Goal: Transaction & Acquisition: Purchase product/service

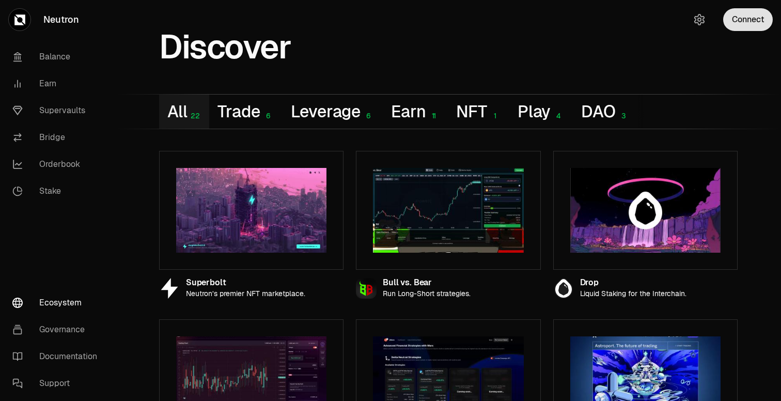
click at [744, 18] on button "Connect" at bounding box center [748, 19] width 50 height 23
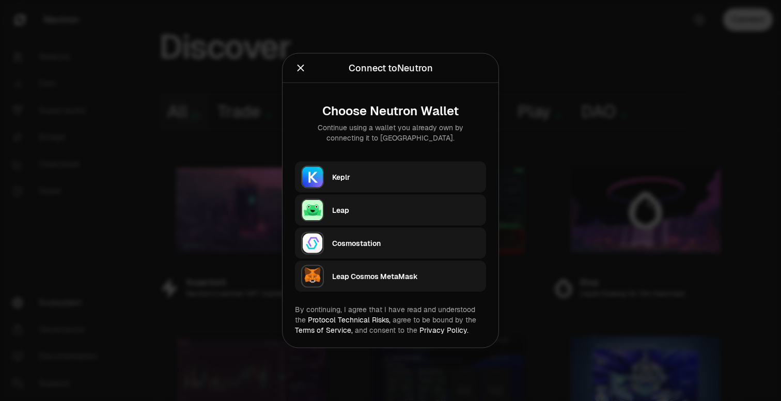
click at [300, 68] on icon "Close" at bounding box center [300, 68] width 7 height 7
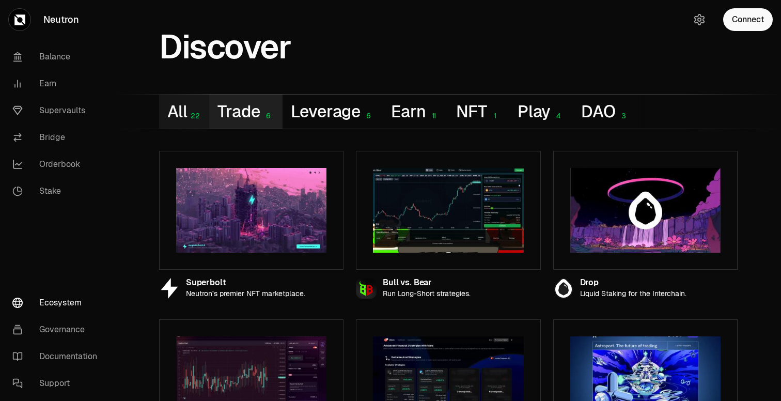
click at [244, 105] on button "Trade 6" at bounding box center [245, 111] width 73 height 34
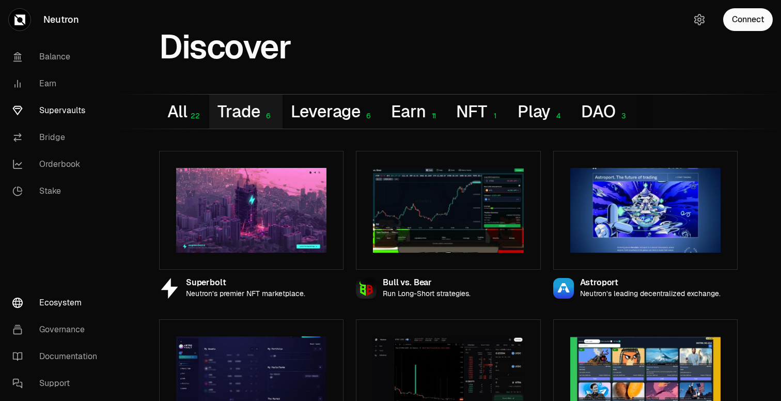
click at [71, 111] on link "Supervaults" at bounding box center [57, 110] width 107 height 27
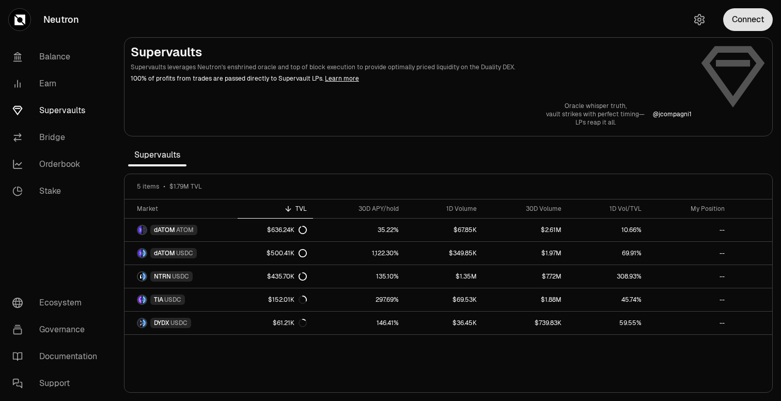
click at [755, 19] on button "Connect" at bounding box center [748, 19] width 50 height 23
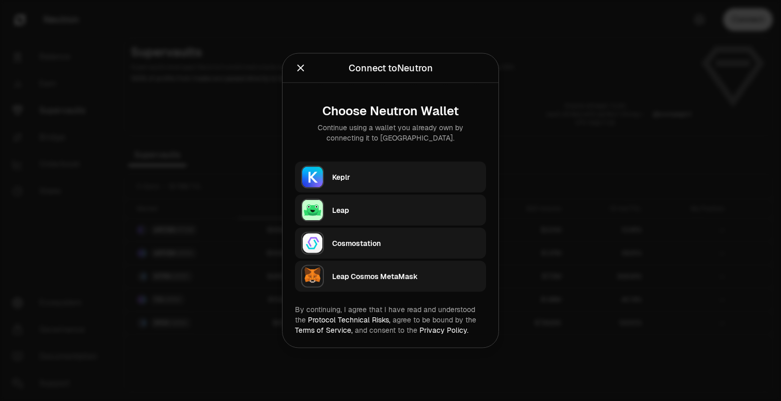
click at [341, 178] on div "Keplr" at bounding box center [406, 177] width 148 height 10
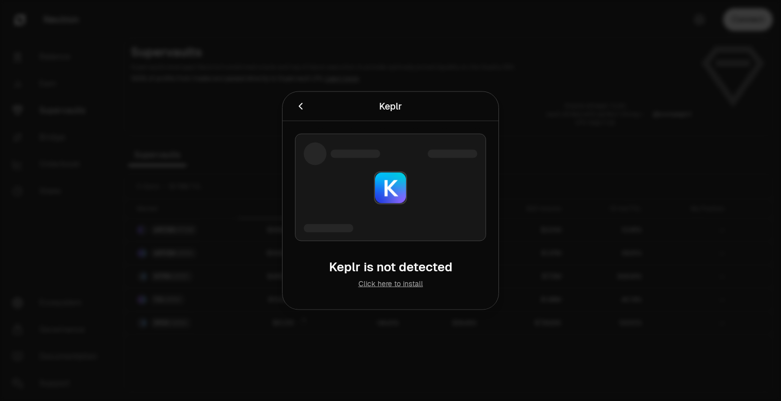
click at [394, 286] on link "Click here to install" at bounding box center [390, 283] width 65 height 9
click at [318, 90] on div at bounding box center [390, 200] width 781 height 401
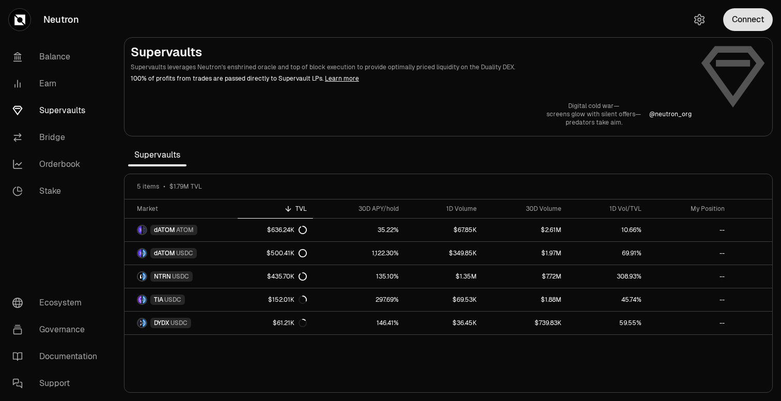
click at [744, 22] on button "Connect" at bounding box center [748, 19] width 50 height 23
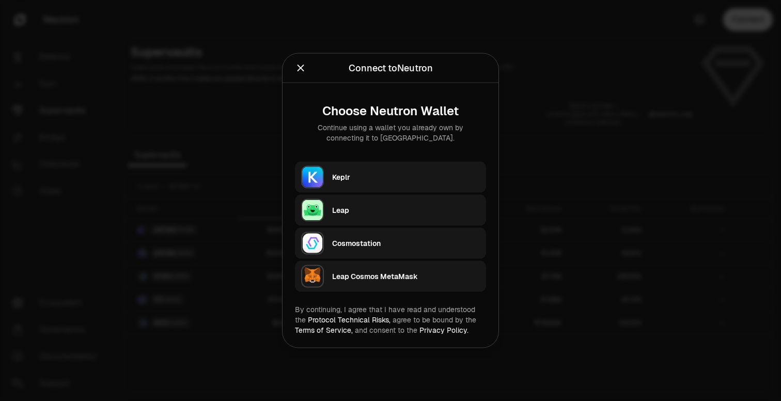
click at [303, 70] on icon "Close" at bounding box center [300, 68] width 7 height 7
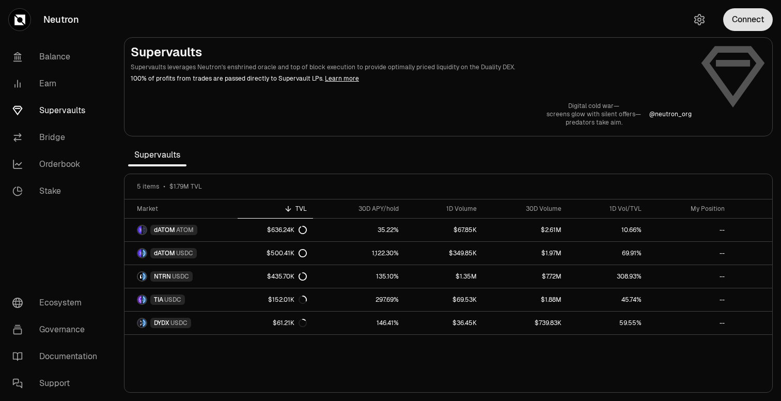
click at [754, 19] on button "Connect" at bounding box center [748, 19] width 50 height 23
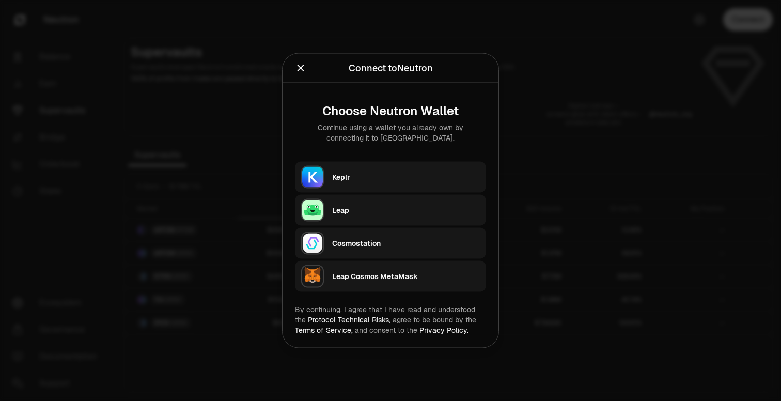
click at [352, 179] on div "Keplr" at bounding box center [406, 177] width 148 height 10
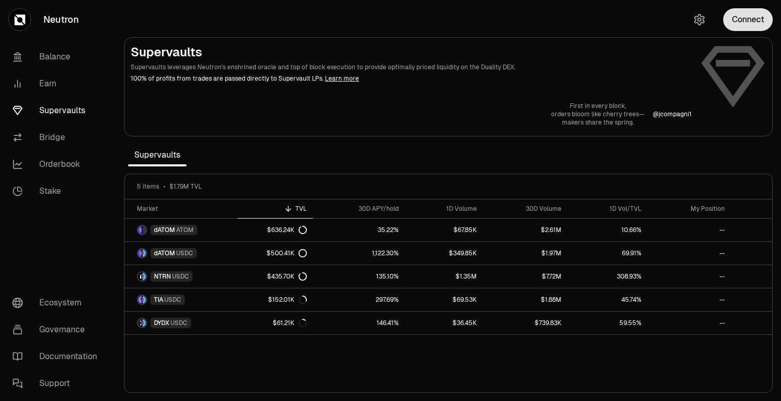
click at [744, 27] on button "Connect" at bounding box center [748, 19] width 50 height 23
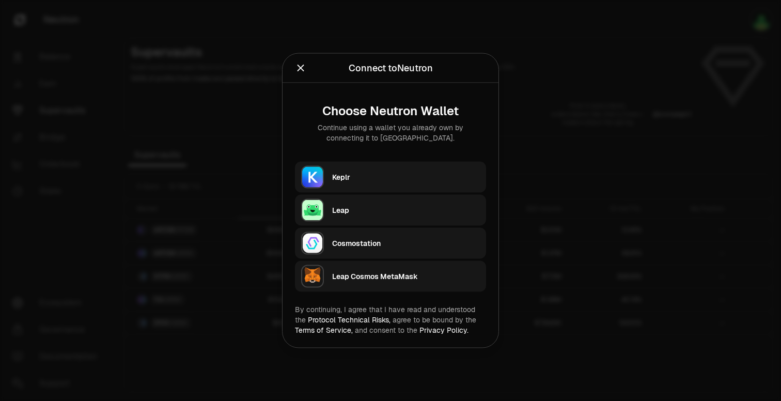
click at [375, 174] on div "Keplr" at bounding box center [406, 177] width 148 height 10
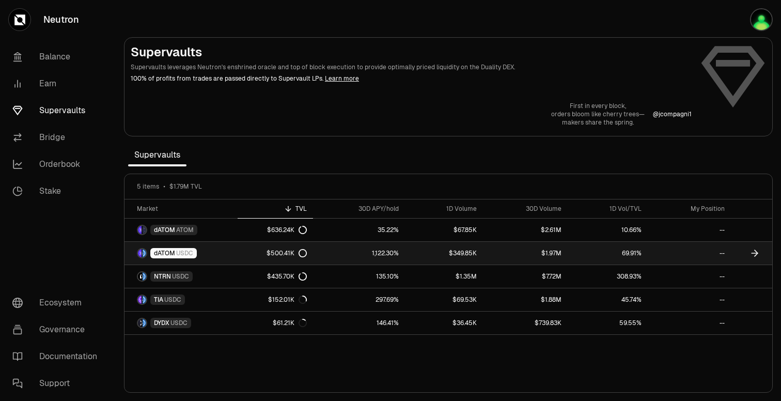
click at [463, 254] on link "$349.85K" at bounding box center [443, 253] width 77 height 23
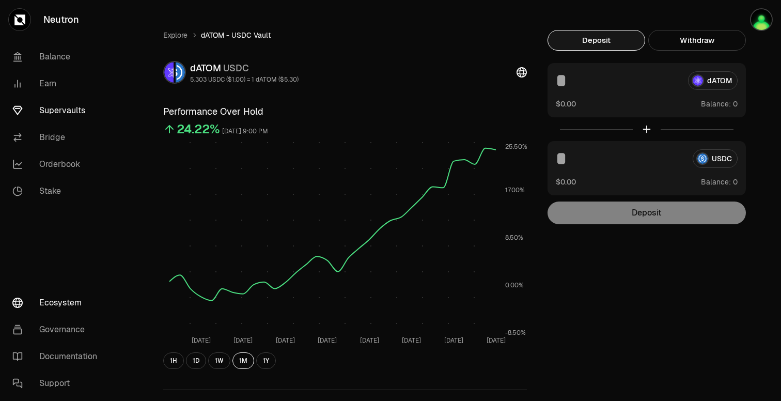
scroll to position [12, 0]
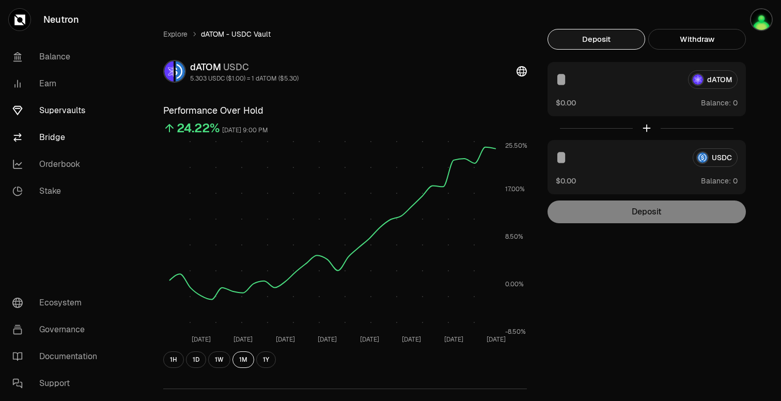
click at [50, 132] on link "Bridge" at bounding box center [57, 137] width 107 height 27
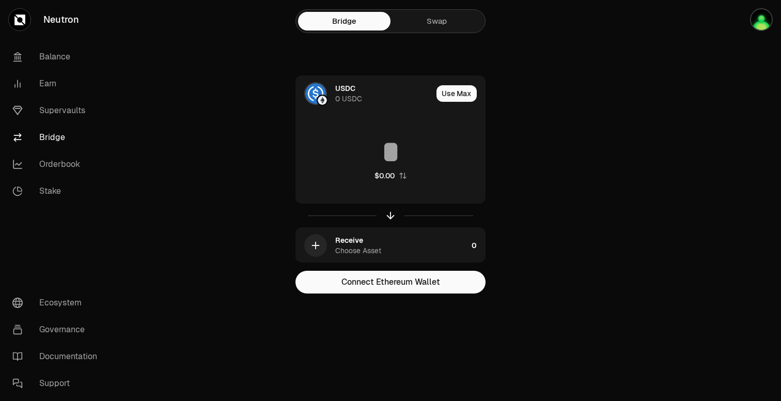
click at [440, 25] on link "Swap" at bounding box center [436, 21] width 92 height 19
click at [433, 25] on link "Swap" at bounding box center [436, 21] width 92 height 19
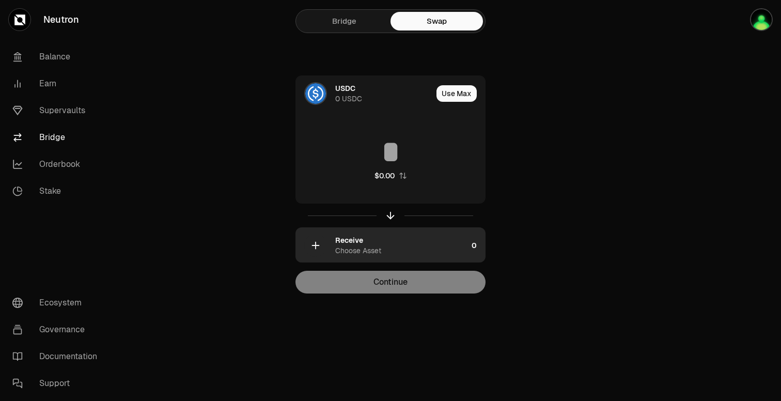
click at [384, 245] on div "Receive Choose Asset" at bounding box center [401, 245] width 132 height 21
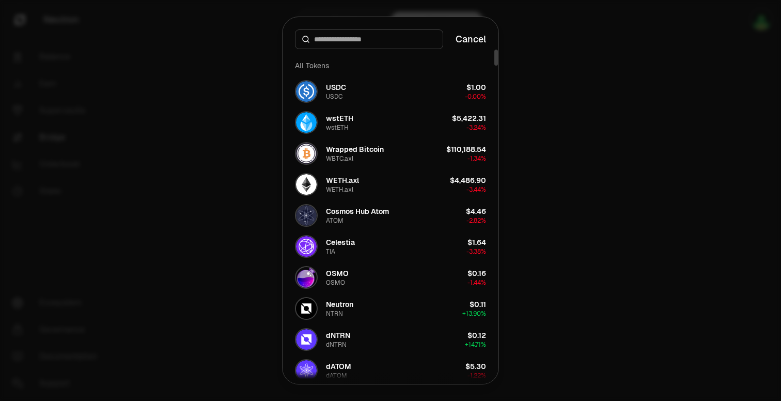
click at [371, 40] on input at bounding box center [375, 39] width 122 height 10
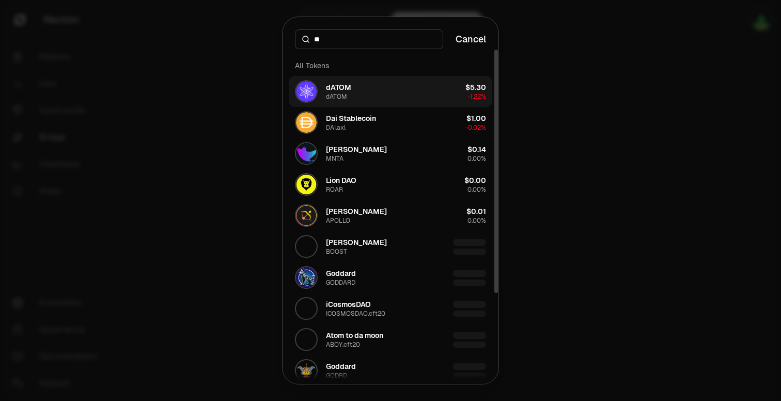
type input "**"
click at [374, 92] on button "dATOM dATOM $5.30 -1.22%" at bounding box center [390, 91] width 203 height 31
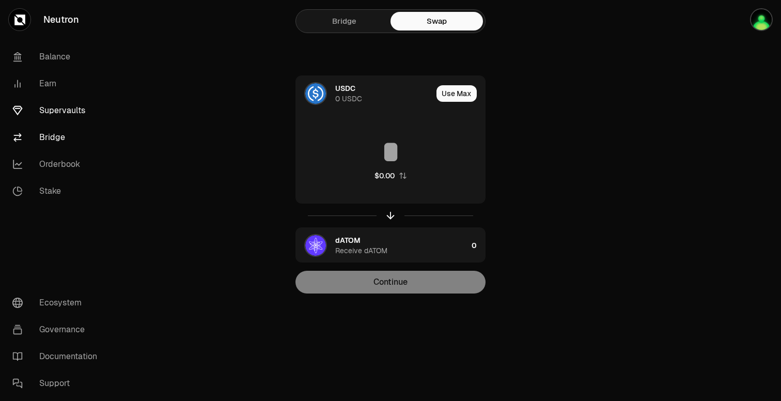
click at [62, 112] on link "Supervaults" at bounding box center [57, 110] width 107 height 27
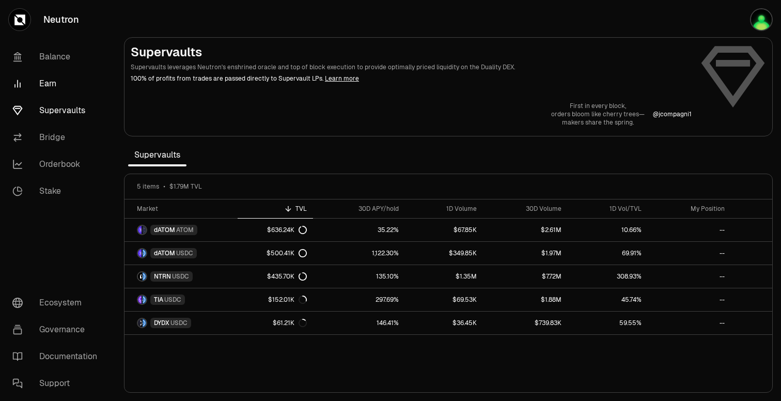
click at [45, 81] on link "Earn" at bounding box center [57, 83] width 107 height 27
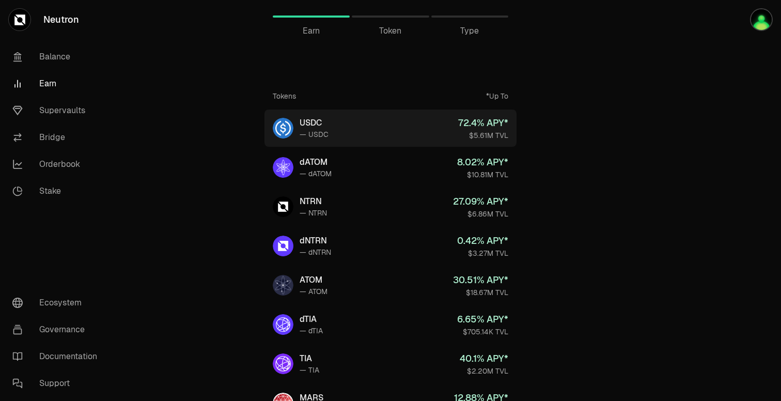
click at [492, 123] on div "72.4 % APY*" at bounding box center [483, 123] width 50 height 14
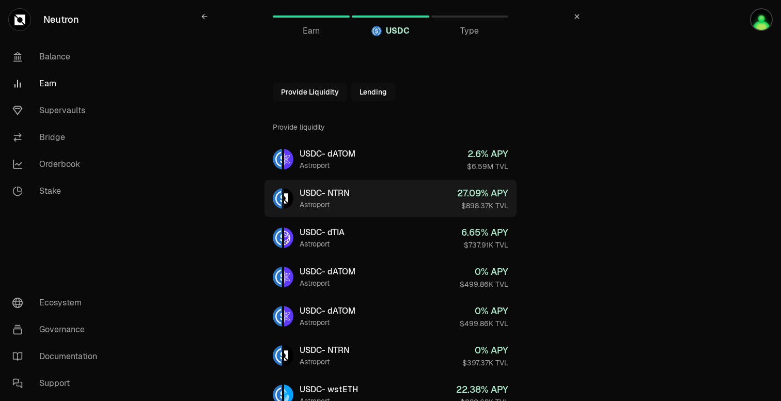
click at [475, 193] on div "27.09 % APY" at bounding box center [482, 193] width 51 height 14
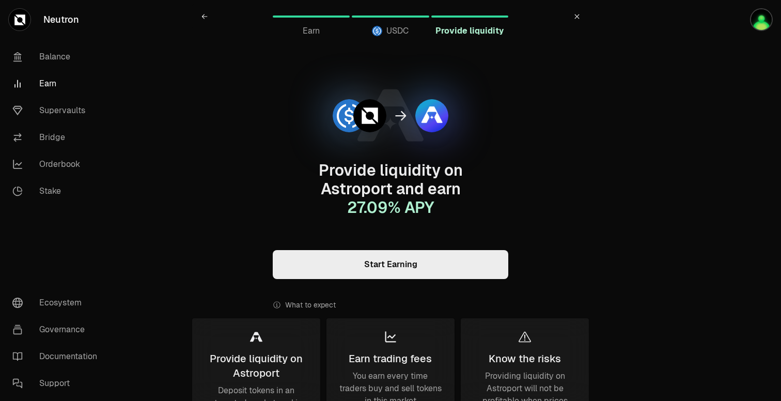
click at [401, 264] on link "Start Earning" at bounding box center [390, 264] width 235 height 29
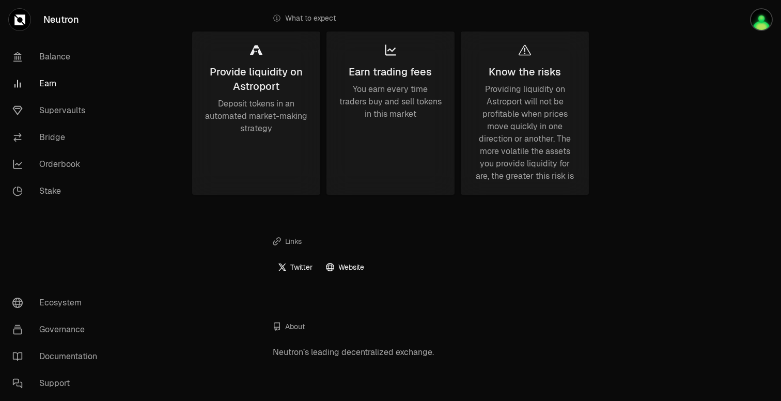
scroll to position [292, 0]
